Goal: Task Accomplishment & Management: Use online tool/utility

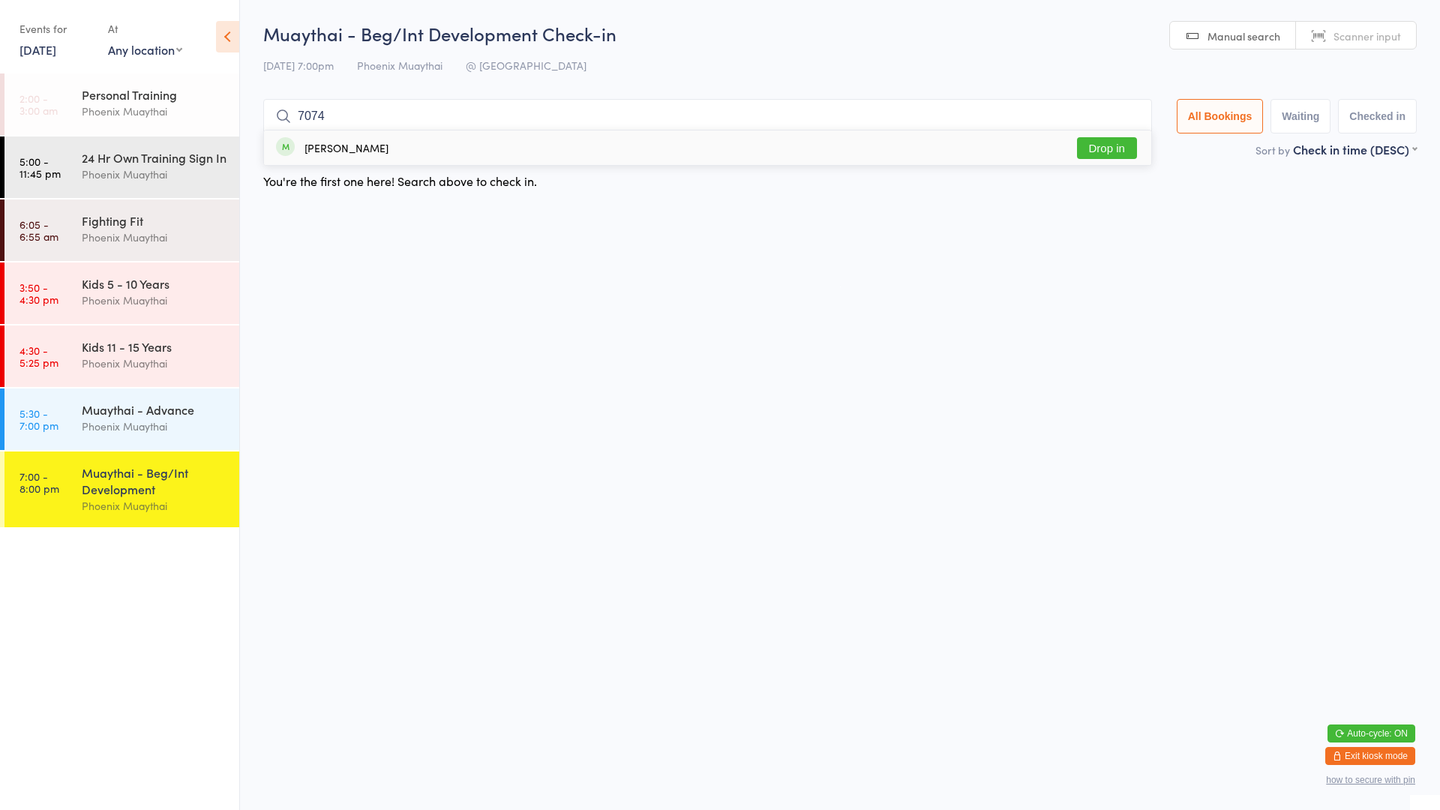
type input "7074"
click at [348, 150] on div "[PERSON_NAME]" at bounding box center [346, 148] width 84 height 12
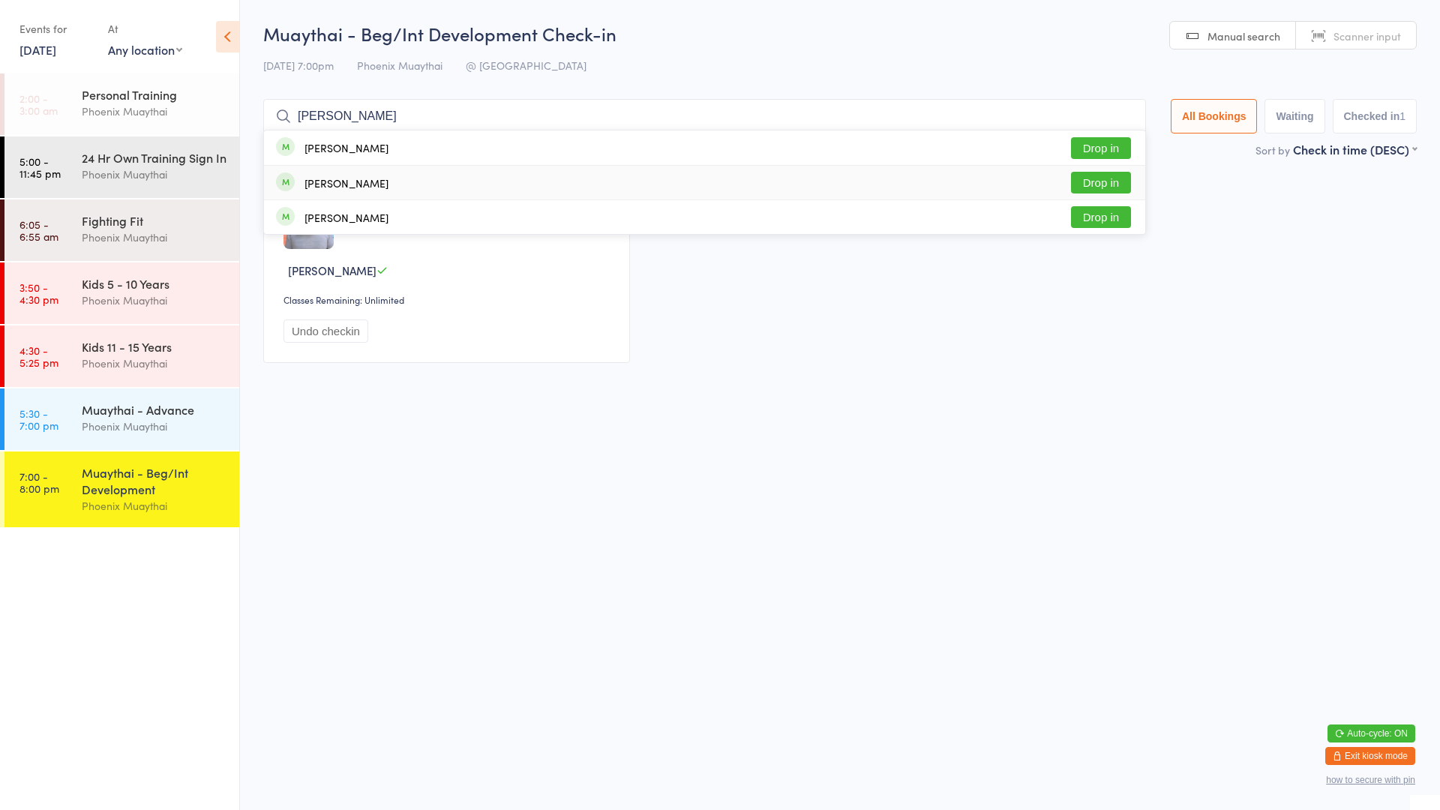
type input "[PERSON_NAME]"
click at [1075, 173] on button "Drop in" at bounding box center [1101, 183] width 60 height 22
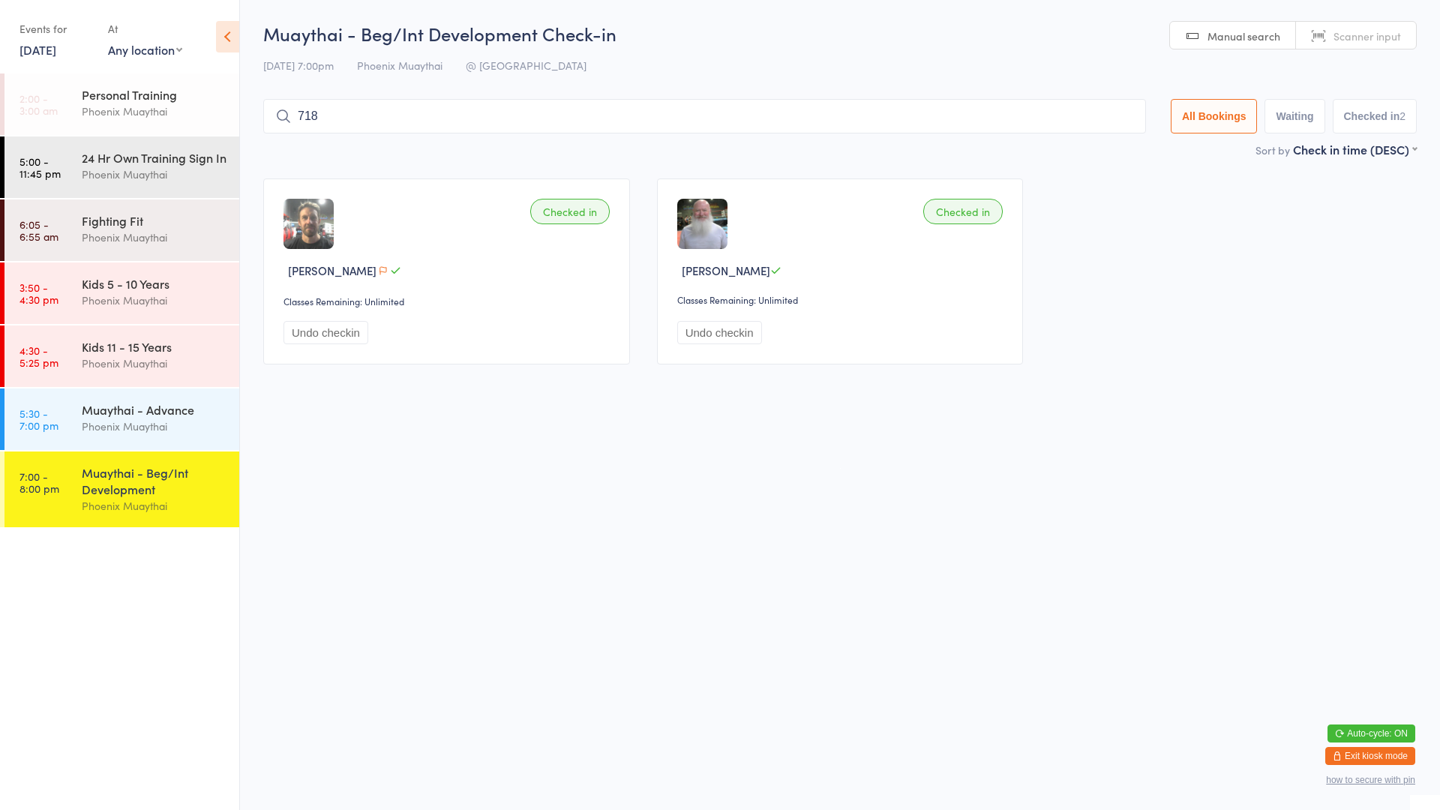
type input "7185"
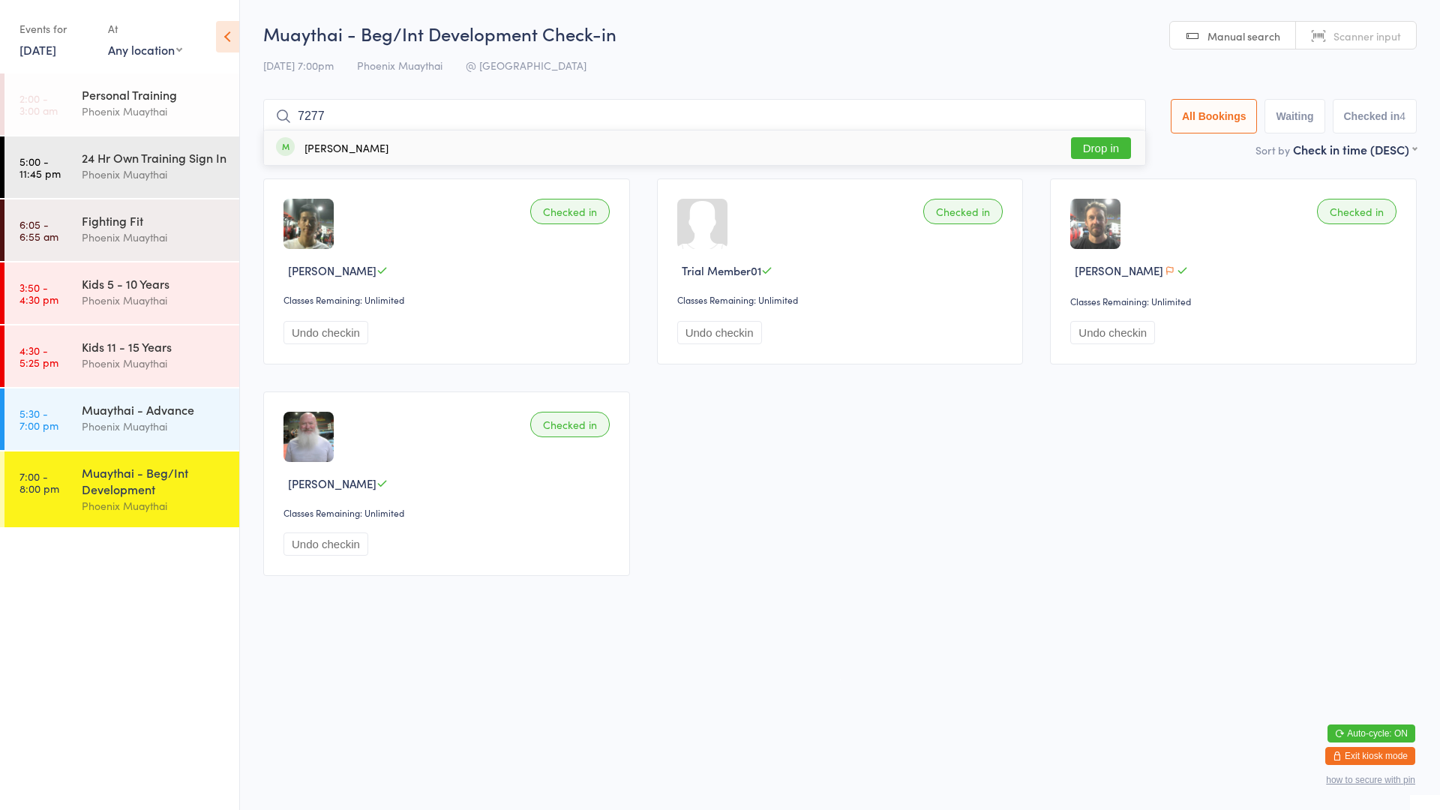
type input "7277"
click at [1084, 157] on button "Drop in" at bounding box center [1101, 148] width 60 height 22
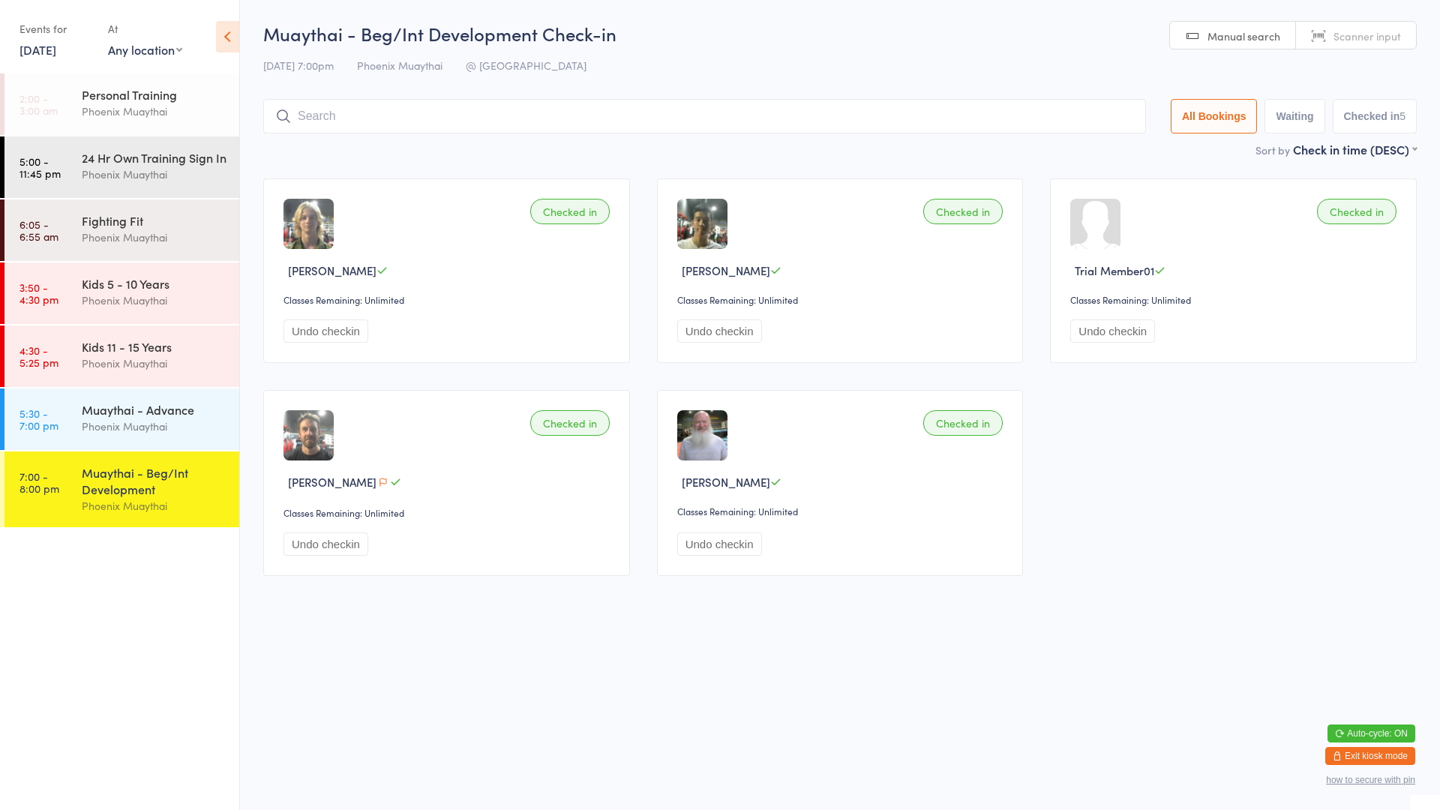
click at [380, 120] on input "search" at bounding box center [704, 116] width 883 height 34
type input "kirs"
click at [1099, 144] on button "Drop in" at bounding box center [1101, 148] width 60 height 22
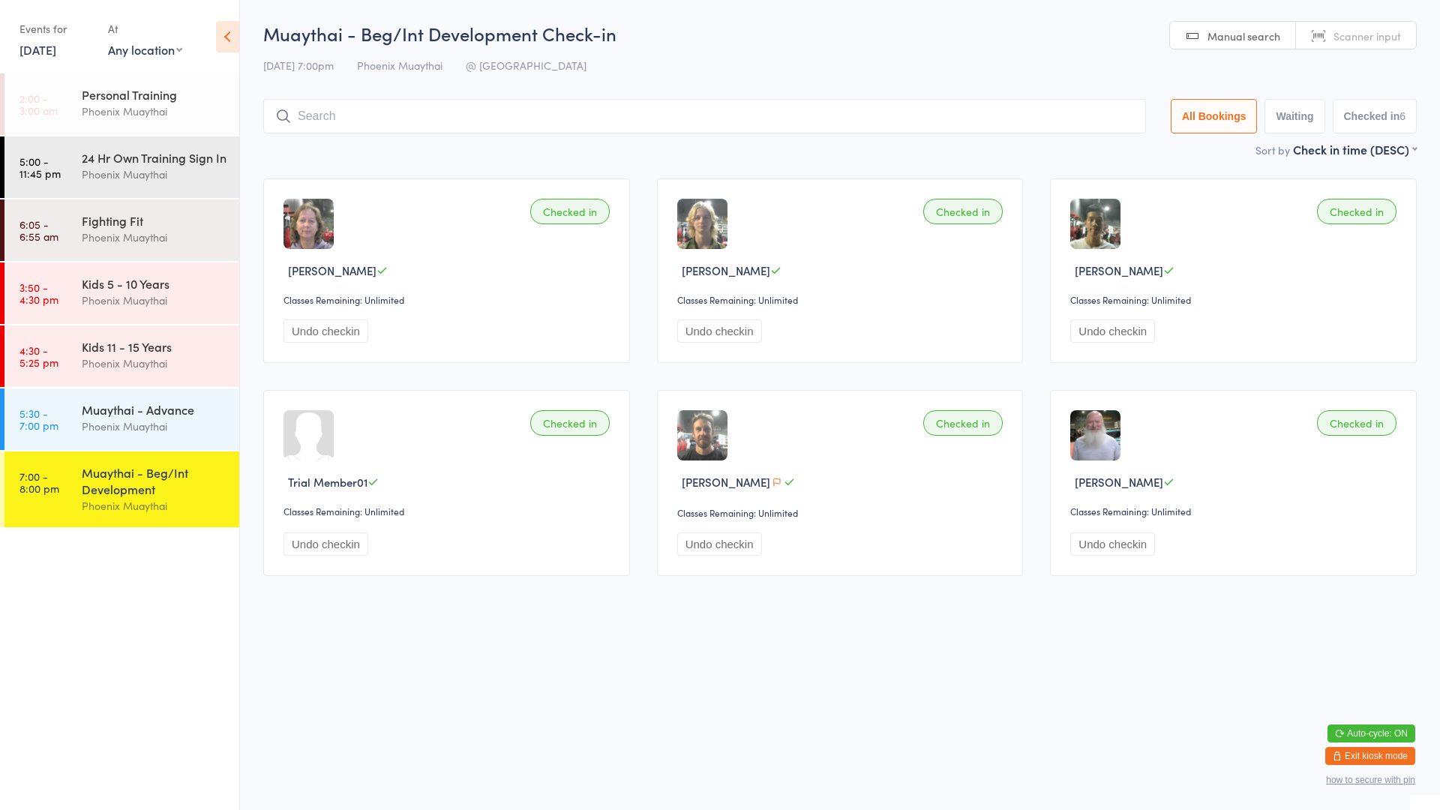
click at [402, 109] on input "search" at bounding box center [704, 116] width 883 height 34
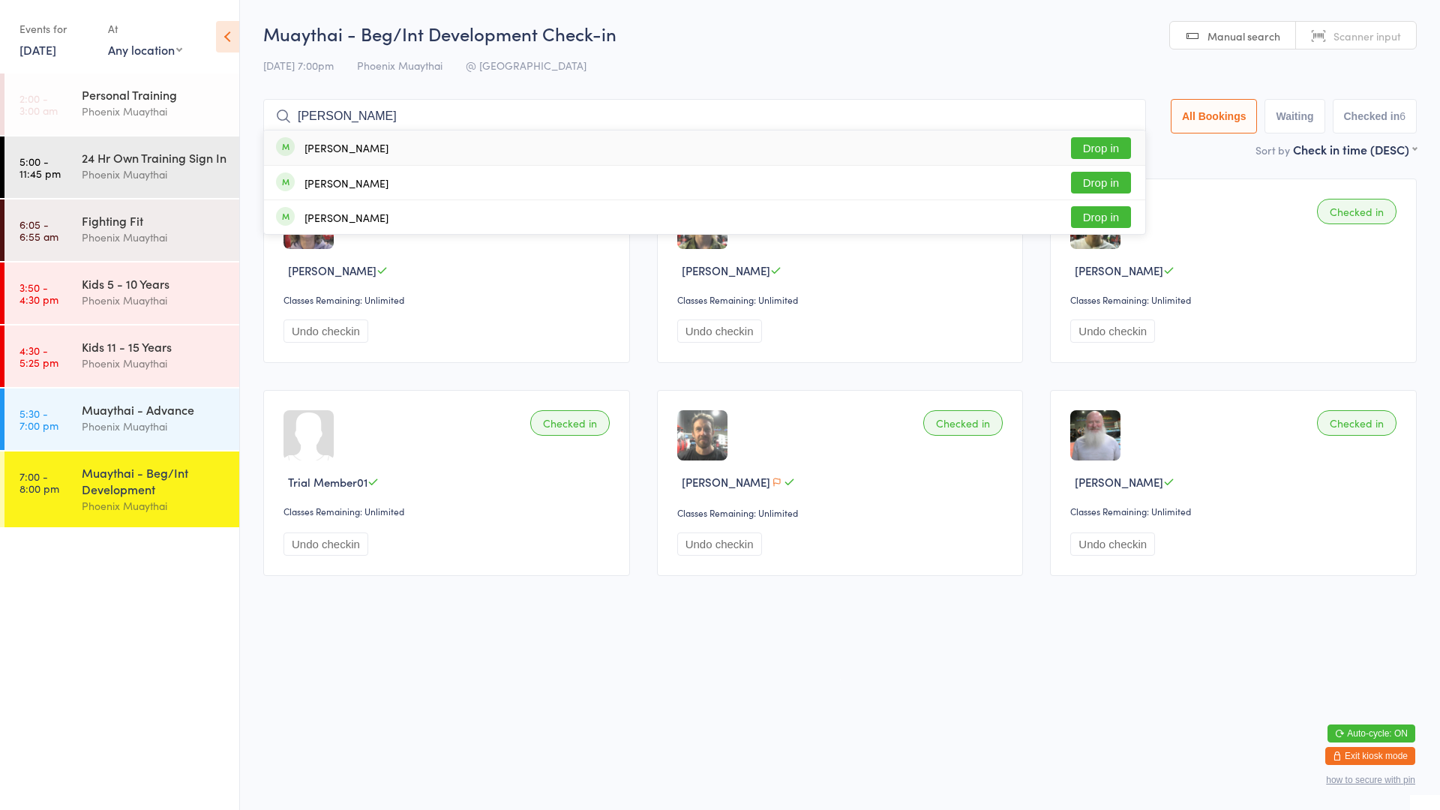
type input "[PERSON_NAME]"
click at [1113, 152] on button "Drop in" at bounding box center [1101, 148] width 60 height 22
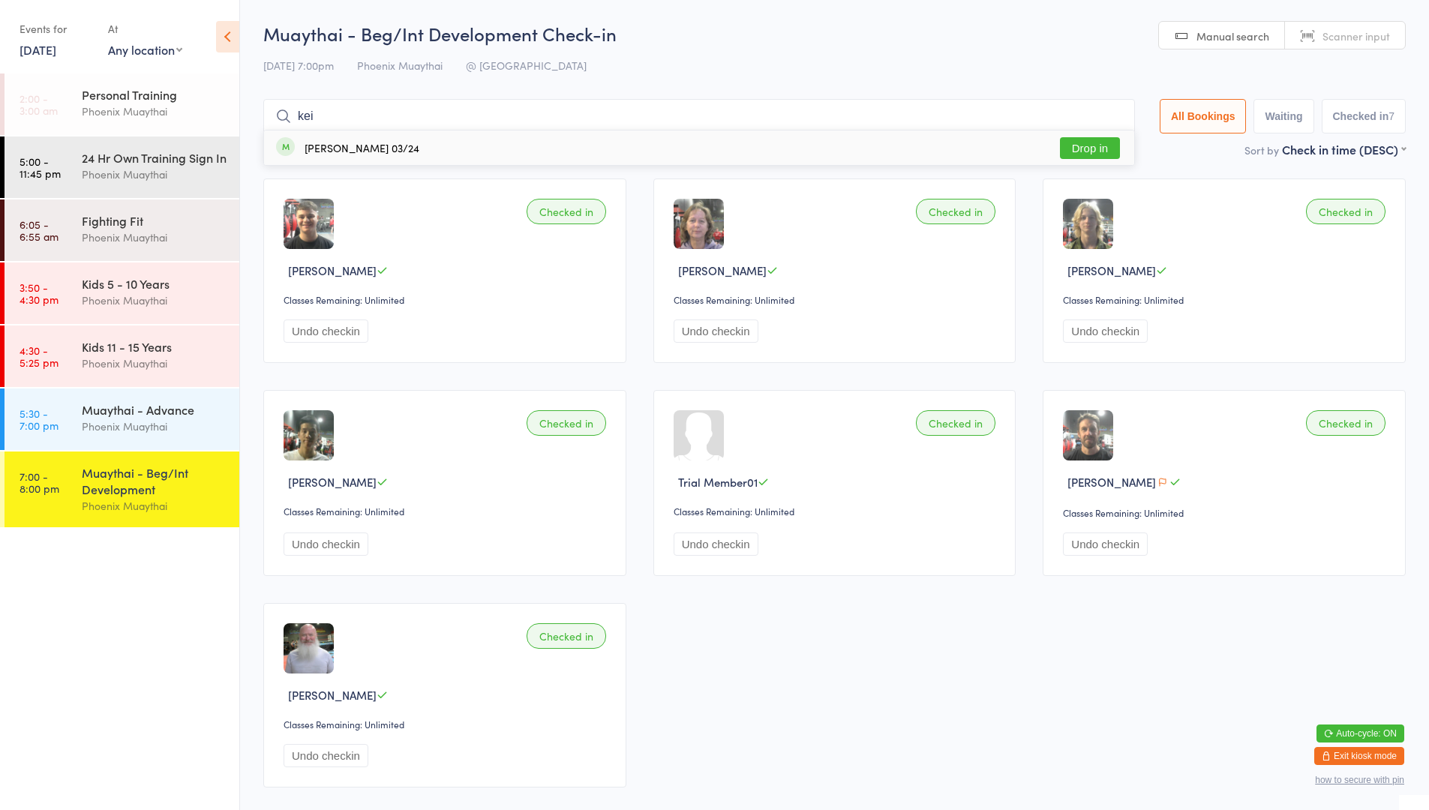
type input "kei"
click at [1081, 149] on button "Drop in" at bounding box center [1090, 148] width 60 height 22
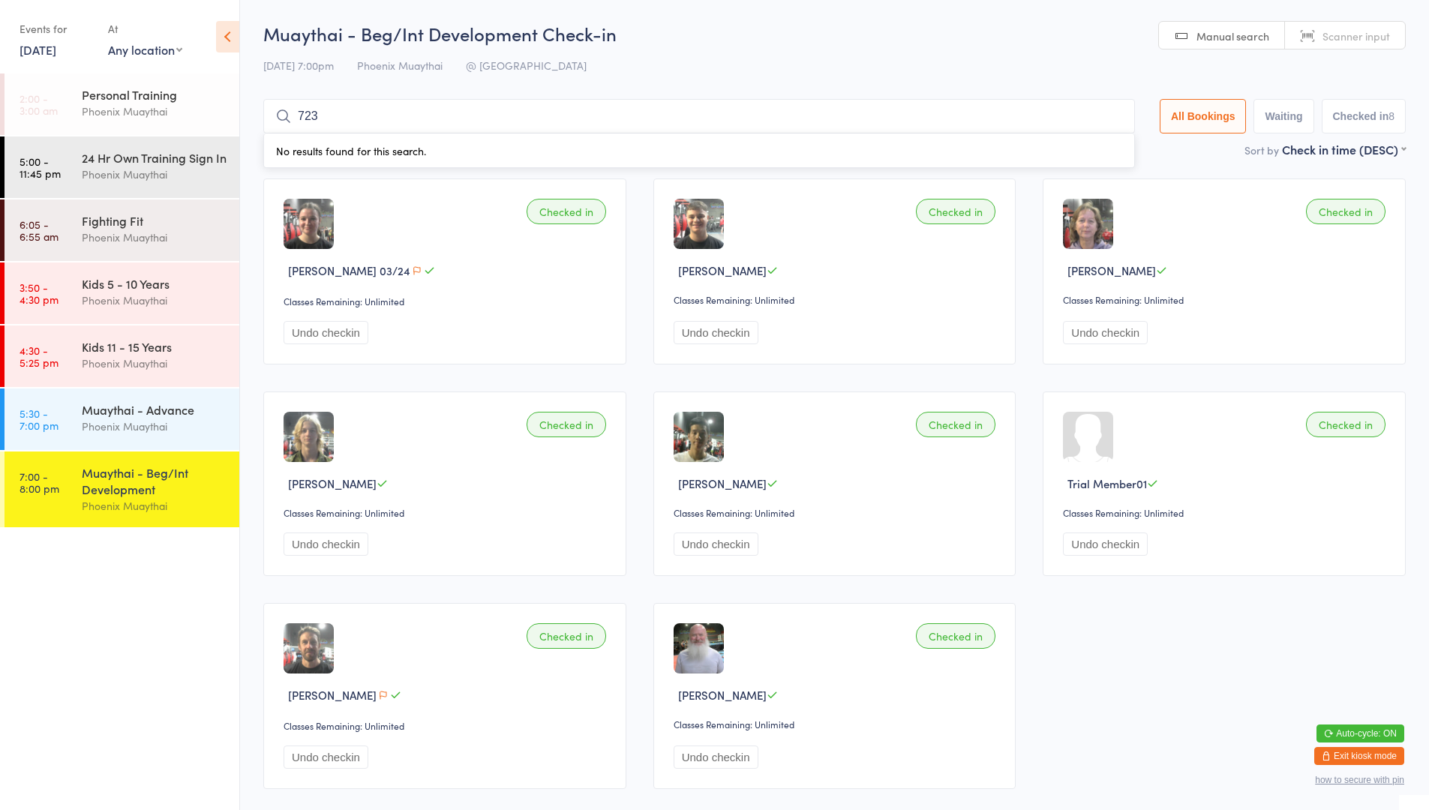
type input "7232"
